Goal: Task Accomplishment & Management: Complete application form

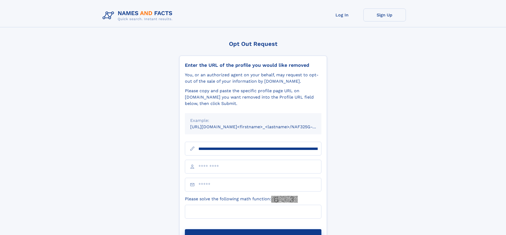
type input "**********"
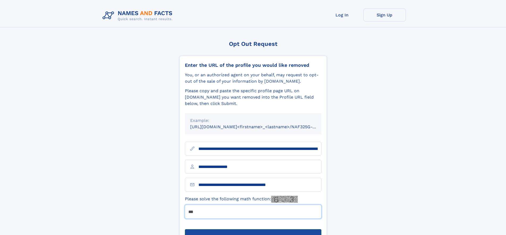
type input "***"
click at [253, 230] on button "Submit Opt Out Request" at bounding box center [253, 238] width 136 height 17
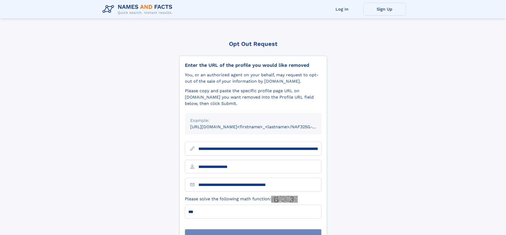
scroll to position [17, 0]
